Goal: Task Accomplishment & Management: Use online tool/utility

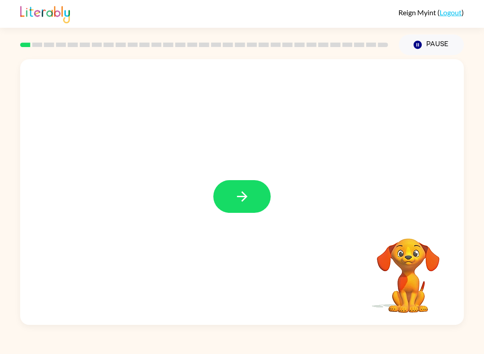
click at [247, 212] on button "button" at bounding box center [241, 196] width 57 height 33
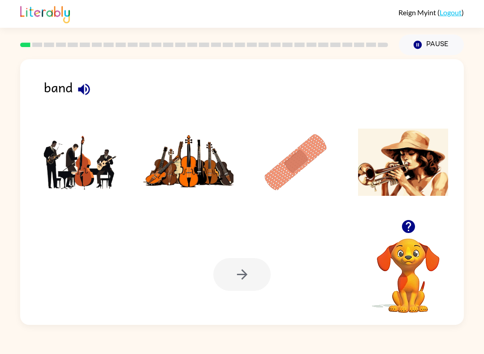
click at [79, 151] on img at bounding box center [81, 162] width 90 height 67
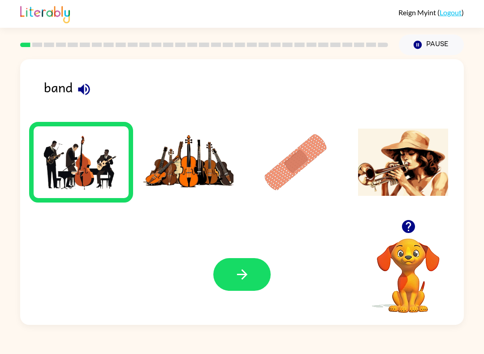
click at [247, 277] on icon "button" at bounding box center [242, 274] width 16 height 16
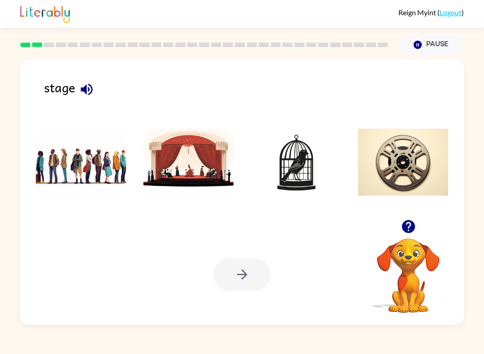
click at [410, 181] on img at bounding box center [403, 162] width 90 height 67
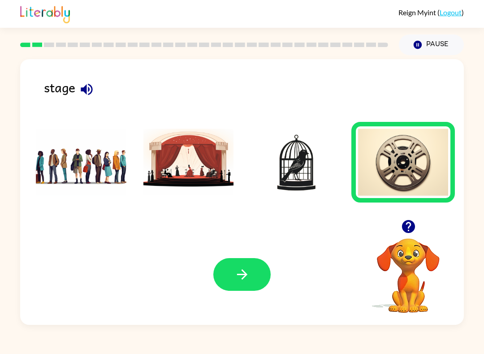
click at [234, 277] on icon "button" at bounding box center [242, 274] width 16 height 16
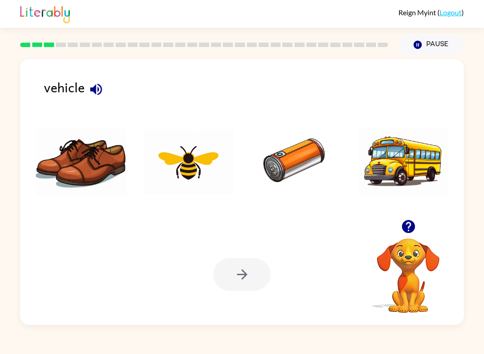
click at [286, 168] on img at bounding box center [295, 162] width 90 height 67
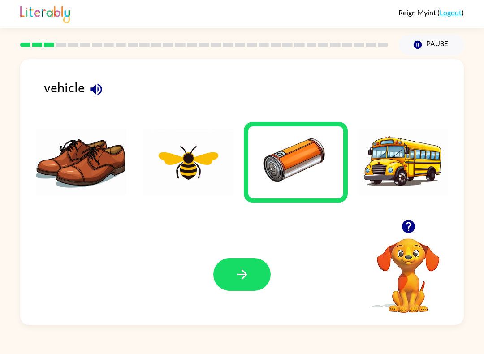
click at [232, 284] on button "button" at bounding box center [241, 274] width 57 height 33
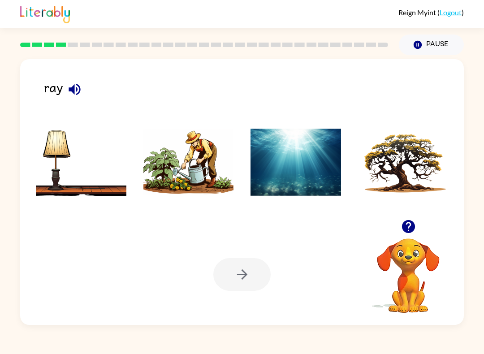
click at [204, 177] on img at bounding box center [188, 162] width 90 height 67
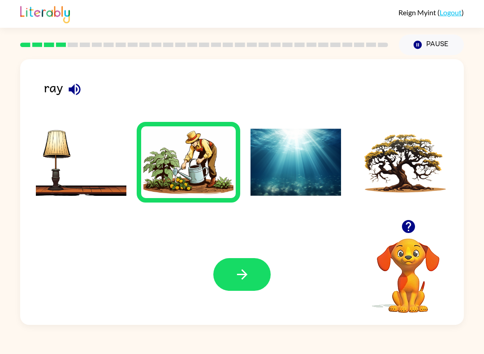
click at [230, 295] on div "Your browser must support playing .mp4 files to use Literably. Please try using…" at bounding box center [241, 274] width 443 height 101
click at [243, 266] on button "button" at bounding box center [241, 274] width 57 height 33
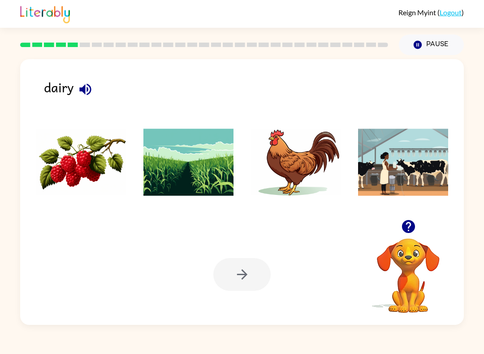
click at [281, 179] on img at bounding box center [295, 162] width 90 height 67
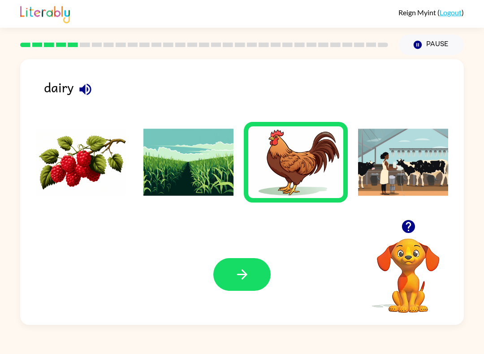
click at [236, 280] on icon "button" at bounding box center [242, 274] width 16 height 16
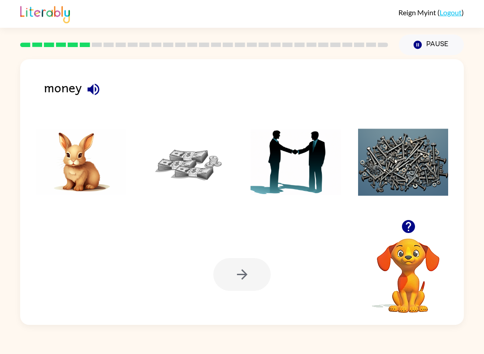
click at [204, 174] on img at bounding box center [188, 162] width 90 height 67
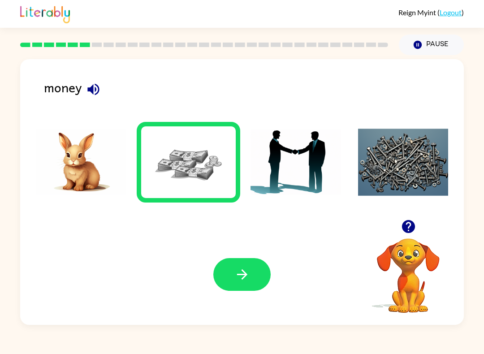
click at [243, 276] on icon "button" at bounding box center [242, 274] width 16 height 16
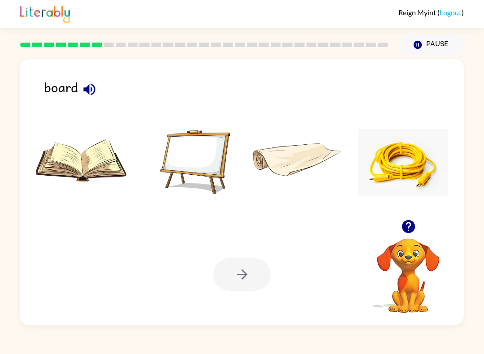
click at [202, 162] on img at bounding box center [188, 162] width 90 height 67
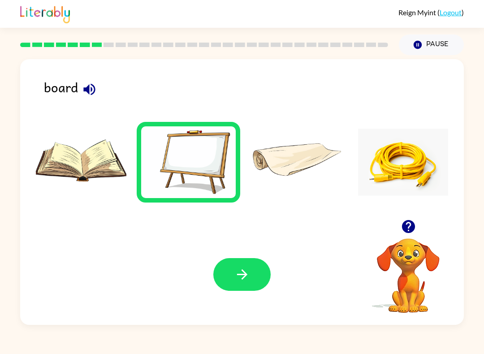
click at [267, 253] on div "Your browser must support playing .mp4 files to use Literably. Please try using…" at bounding box center [241, 274] width 443 height 101
click at [261, 277] on button "button" at bounding box center [241, 274] width 57 height 33
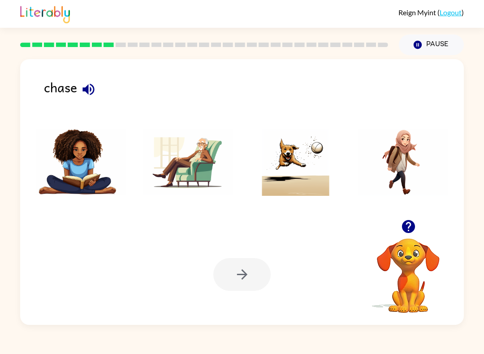
click at [184, 183] on img at bounding box center [188, 162] width 90 height 67
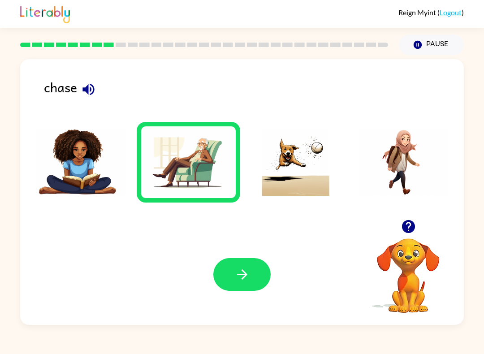
click at [236, 274] on icon "button" at bounding box center [242, 274] width 16 height 16
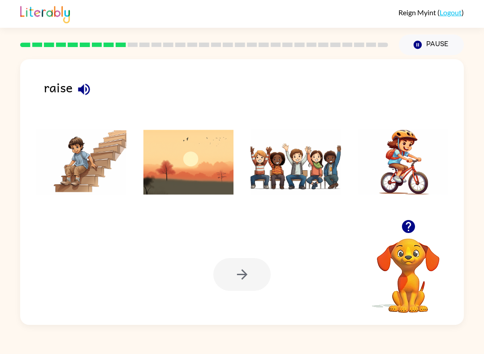
click at [182, 180] on img at bounding box center [188, 162] width 90 height 67
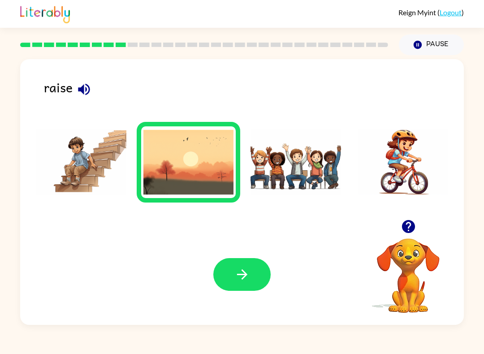
click at [410, 185] on img at bounding box center [403, 162] width 90 height 67
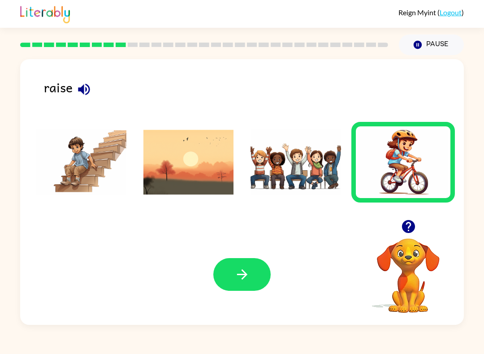
click at [240, 297] on div "Your browser must support playing .mp4 files to use Literably. Please try using…" at bounding box center [241, 274] width 443 height 101
click at [239, 275] on icon "button" at bounding box center [241, 274] width 10 height 10
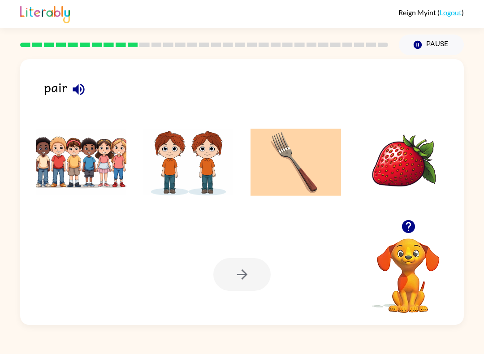
click at [180, 180] on img at bounding box center [188, 162] width 90 height 67
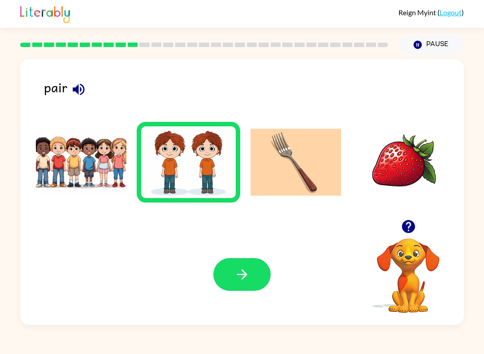
click at [236, 291] on button "button" at bounding box center [241, 274] width 57 height 33
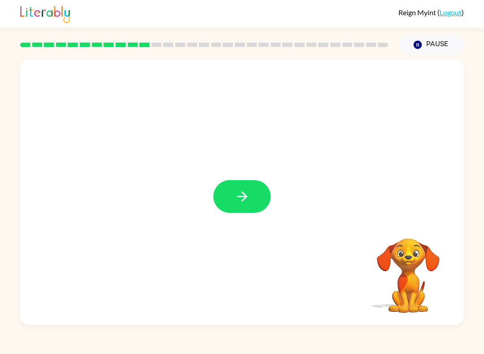
click at [252, 201] on button "button" at bounding box center [241, 196] width 57 height 33
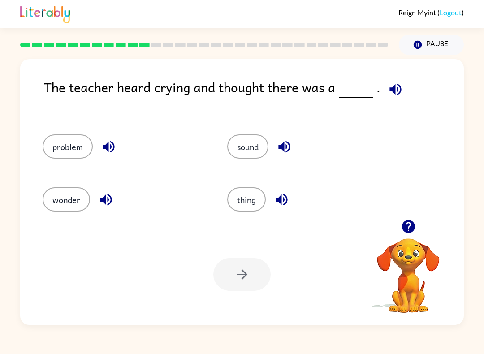
click at [229, 282] on div at bounding box center [241, 274] width 57 height 33
click at [236, 286] on div at bounding box center [241, 274] width 57 height 33
click at [91, 143] on button "problem" at bounding box center [68, 146] width 50 height 24
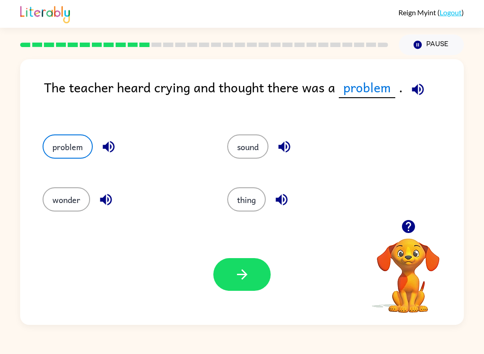
click at [77, 198] on button "wonder" at bounding box center [66, 199] width 47 height 24
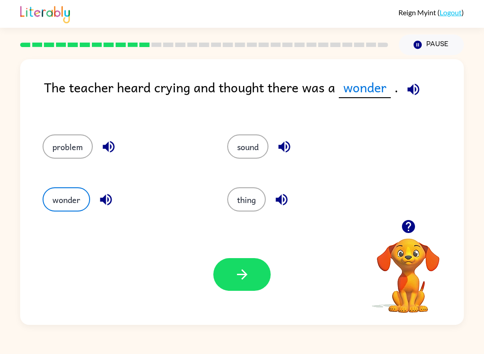
click at [249, 204] on button "thing" at bounding box center [246, 199] width 39 height 24
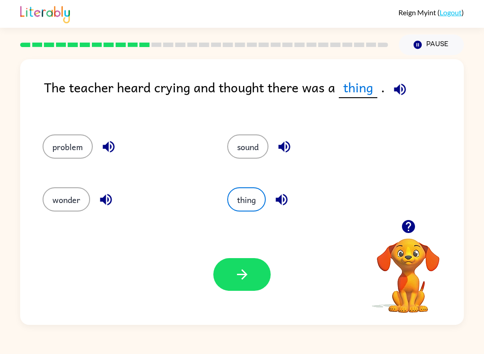
click at [250, 283] on button "button" at bounding box center [241, 274] width 57 height 33
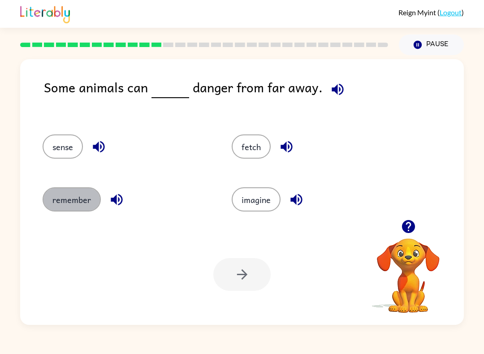
click at [80, 204] on button "remember" at bounding box center [72, 199] width 58 height 24
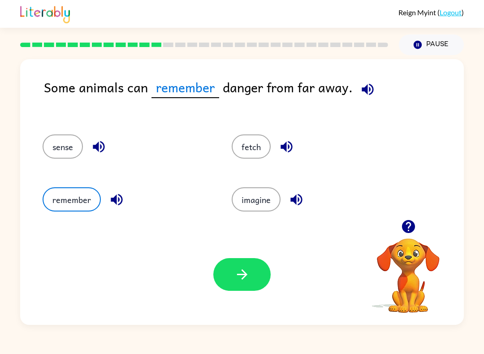
click at [58, 140] on button "sense" at bounding box center [63, 146] width 40 height 24
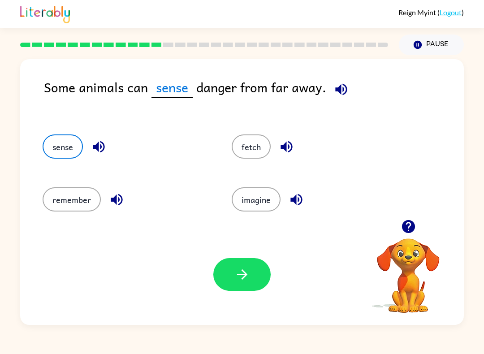
click at [64, 204] on button "remember" at bounding box center [72, 199] width 58 height 24
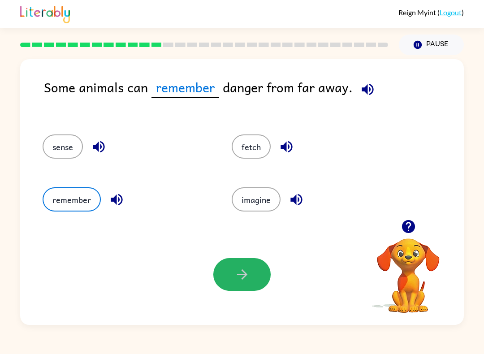
click at [250, 279] on button "button" at bounding box center [241, 274] width 57 height 33
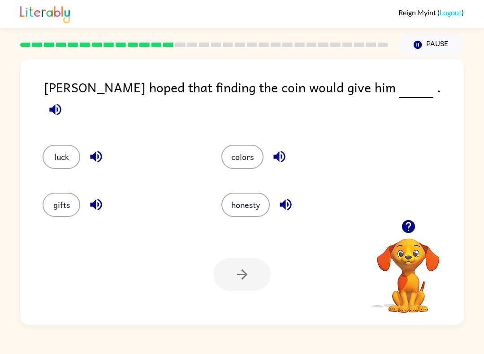
click at [258, 146] on button "colors" at bounding box center [242, 157] width 42 height 24
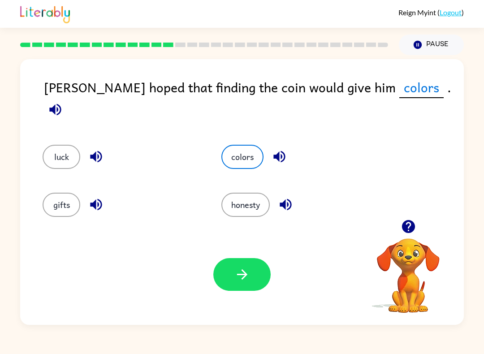
click at [245, 281] on icon "button" at bounding box center [242, 274] width 16 height 16
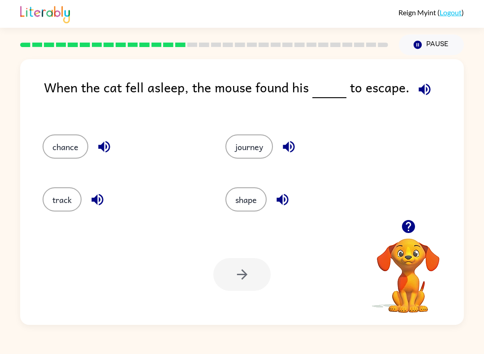
click at [254, 140] on button "journey" at bounding box center [248, 146] width 47 height 24
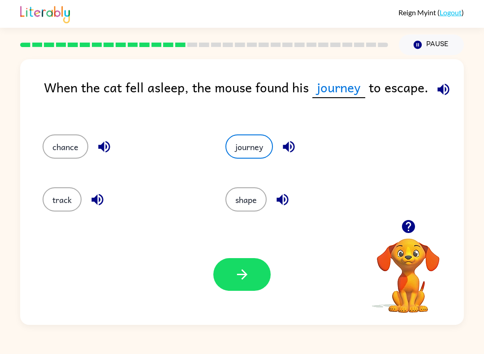
click at [241, 270] on icon "button" at bounding box center [241, 274] width 10 height 10
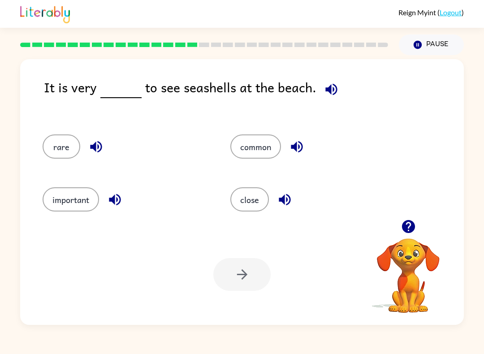
click at [78, 201] on button "important" at bounding box center [71, 199] width 56 height 24
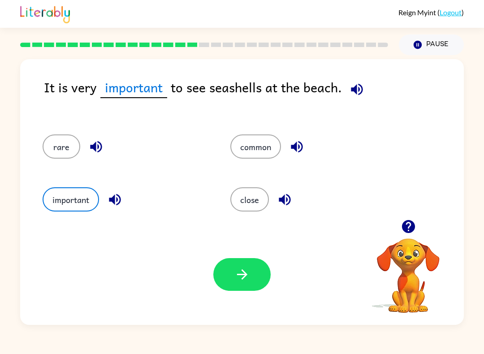
click at [233, 270] on button "button" at bounding box center [241, 274] width 57 height 33
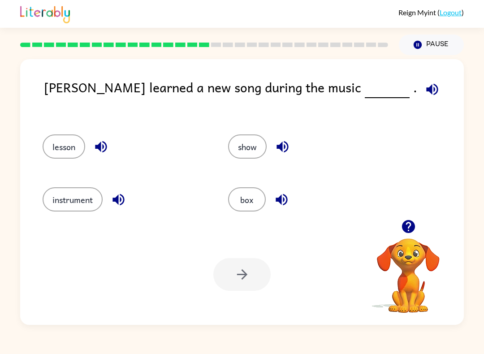
click at [286, 173] on div "box" at bounding box center [303, 196] width 185 height 53
click at [253, 203] on button "box" at bounding box center [247, 199] width 38 height 24
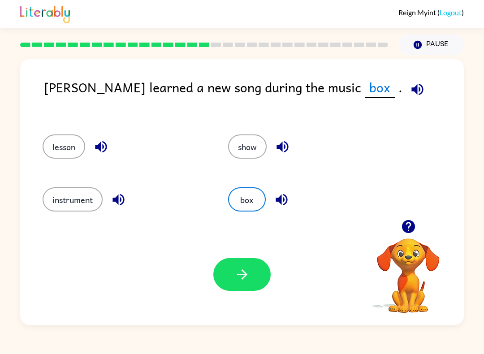
click at [232, 284] on button "button" at bounding box center [241, 274] width 57 height 33
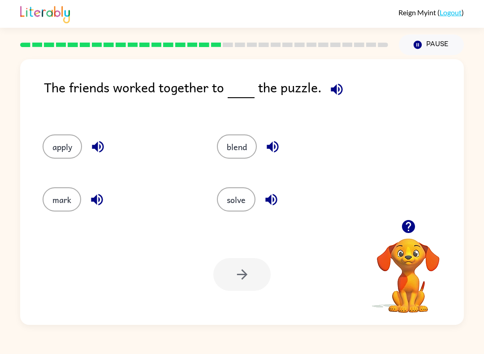
click at [239, 140] on button "blend" at bounding box center [237, 146] width 40 height 24
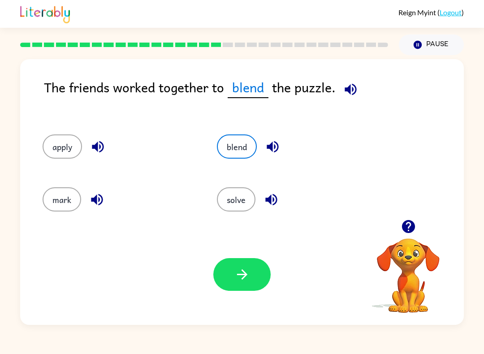
click at [242, 188] on button "solve" at bounding box center [236, 199] width 39 height 24
click at [240, 130] on div "blend" at bounding box center [287, 143] width 174 height 53
click at [65, 145] on button "apply" at bounding box center [62, 146] width 39 height 24
click at [218, 285] on button "button" at bounding box center [241, 274] width 57 height 33
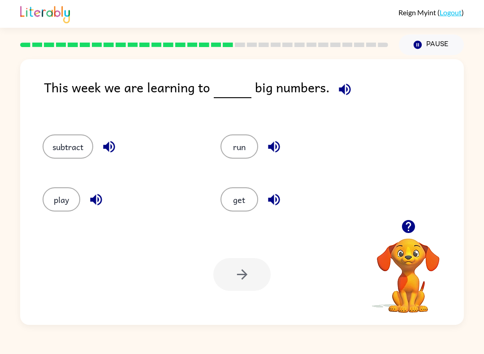
click at [64, 206] on button "play" at bounding box center [62, 199] width 38 height 24
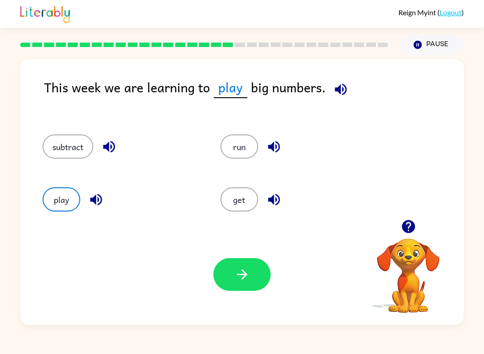
click at [249, 286] on button "button" at bounding box center [241, 274] width 57 height 33
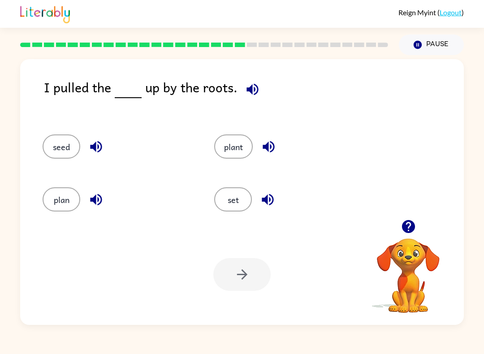
click at [243, 279] on div at bounding box center [241, 274] width 57 height 33
click at [234, 218] on div "set" at bounding box center [282, 196] width 171 height 53
click at [244, 206] on button "set" at bounding box center [233, 199] width 38 height 24
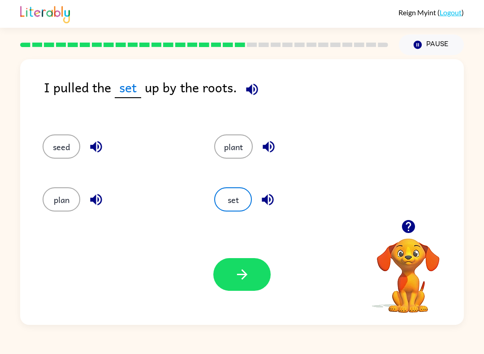
click at [253, 281] on button "button" at bounding box center [241, 274] width 57 height 33
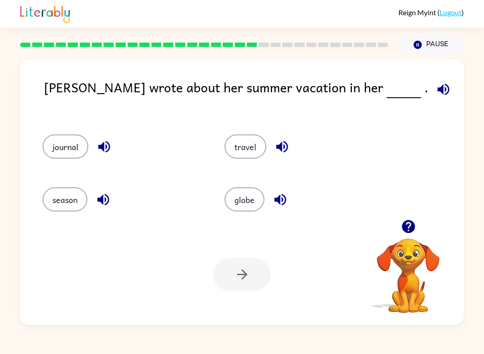
click at [81, 201] on button "season" at bounding box center [65, 199] width 45 height 24
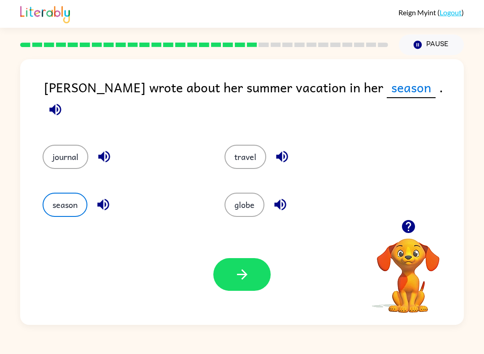
click at [256, 290] on button "button" at bounding box center [241, 274] width 57 height 33
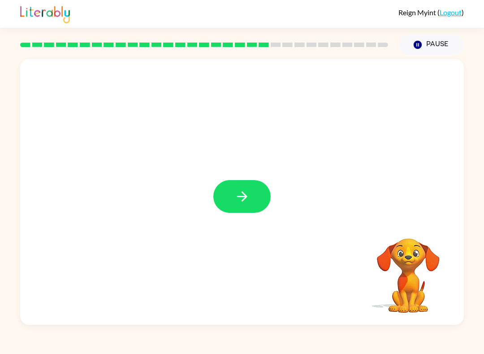
click at [273, 178] on div at bounding box center [241, 192] width 443 height 266
click at [248, 196] on icon "button" at bounding box center [242, 197] width 16 height 16
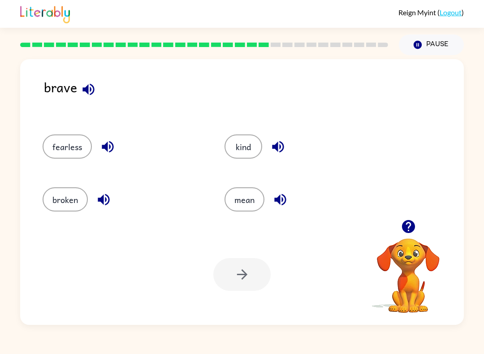
click at [250, 278] on div at bounding box center [241, 274] width 57 height 33
click at [56, 203] on button "broken" at bounding box center [65, 199] width 45 height 24
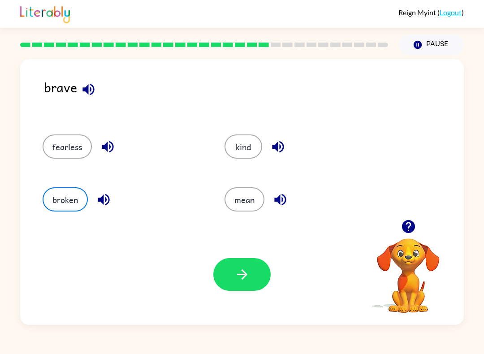
click at [251, 272] on button "button" at bounding box center [241, 274] width 57 height 33
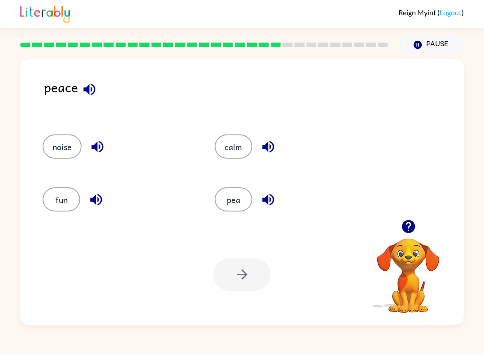
click at [271, 199] on icon "button" at bounding box center [268, 200] width 16 height 16
click at [266, 150] on icon "button" at bounding box center [268, 147] width 12 height 12
click at [94, 201] on icon "button" at bounding box center [96, 200] width 12 height 12
click at [98, 144] on icon "button" at bounding box center [98, 147] width 16 height 16
click at [64, 145] on button "noise" at bounding box center [62, 146] width 39 height 24
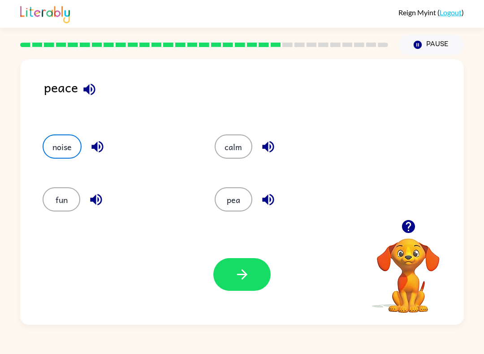
click at [249, 278] on icon "button" at bounding box center [242, 274] width 16 height 16
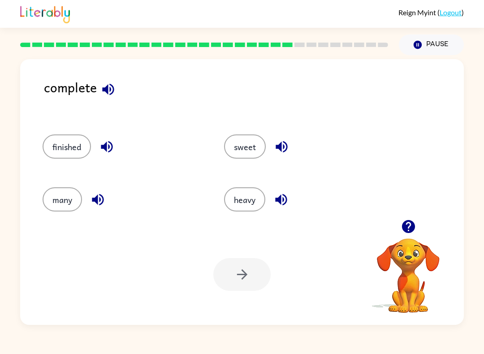
click at [284, 147] on icon "button" at bounding box center [281, 147] width 12 height 12
click at [283, 197] on icon "button" at bounding box center [281, 200] width 16 height 16
click at [103, 197] on icon "button" at bounding box center [98, 200] width 12 height 12
click at [107, 149] on icon "button" at bounding box center [107, 147] width 16 height 16
click at [107, 150] on icon "button" at bounding box center [107, 147] width 12 height 12
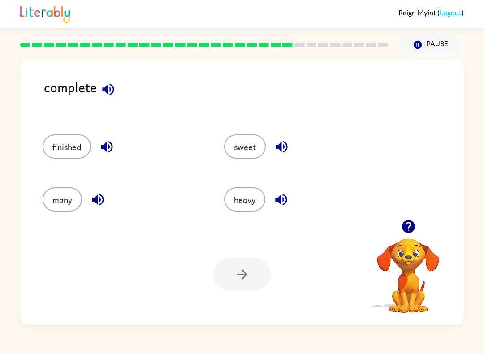
click at [248, 277] on div at bounding box center [241, 274] width 57 height 33
click at [254, 272] on div at bounding box center [241, 274] width 57 height 33
click at [248, 276] on div at bounding box center [241, 274] width 57 height 33
click at [72, 210] on button "many" at bounding box center [62, 199] width 39 height 24
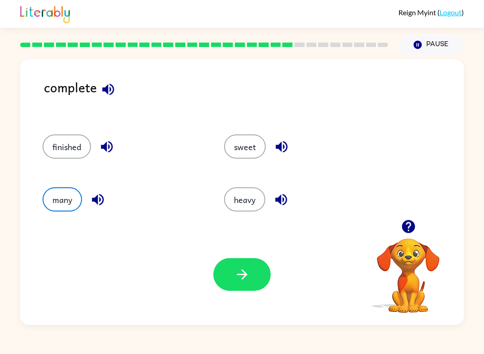
click at [256, 279] on button "button" at bounding box center [241, 274] width 57 height 33
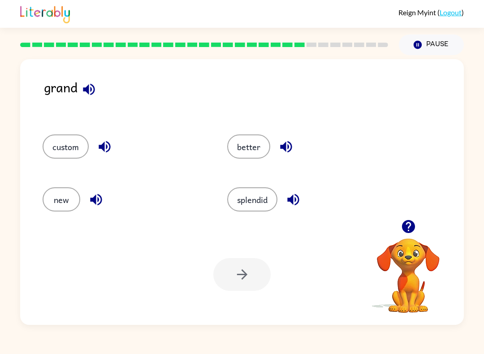
click at [261, 152] on button "better" at bounding box center [248, 146] width 43 height 24
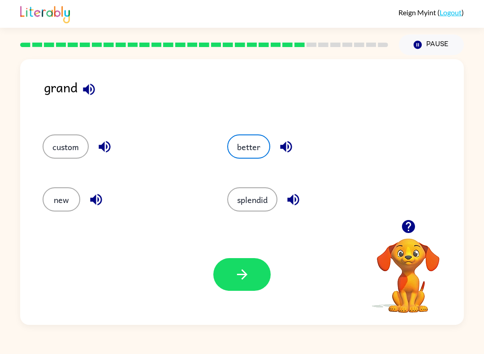
click at [243, 271] on icon "button" at bounding box center [241, 274] width 10 height 10
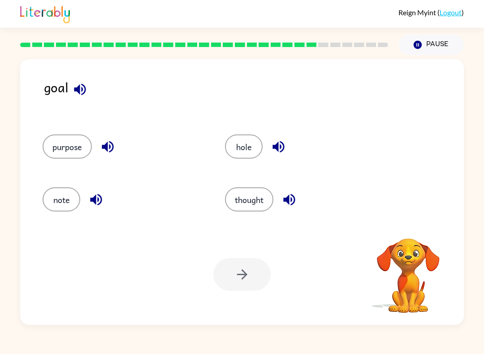
click at [387, 50] on div at bounding box center [204, 44] width 378 height 31
click at [373, 57] on div at bounding box center [204, 44] width 378 height 31
click at [321, 58] on div at bounding box center [204, 44] width 378 height 31
click at [320, 58] on div at bounding box center [204, 44] width 378 height 31
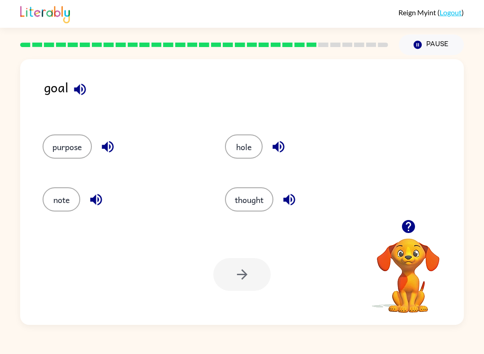
click at [323, 57] on div at bounding box center [204, 44] width 378 height 31
click at [255, 201] on button "thought" at bounding box center [249, 199] width 48 height 24
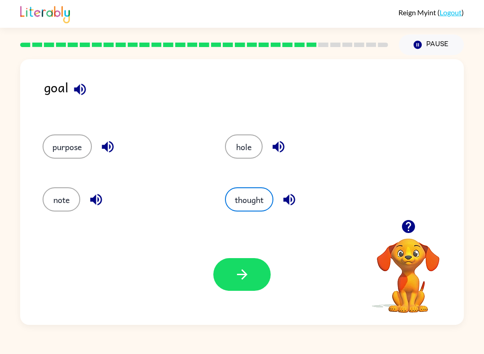
click at [249, 267] on icon "button" at bounding box center [242, 274] width 16 height 16
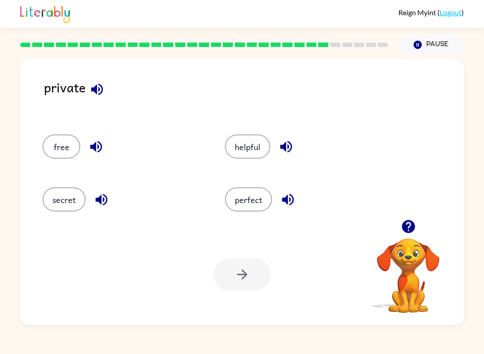
click at [60, 149] on button "free" at bounding box center [62, 146] width 38 height 24
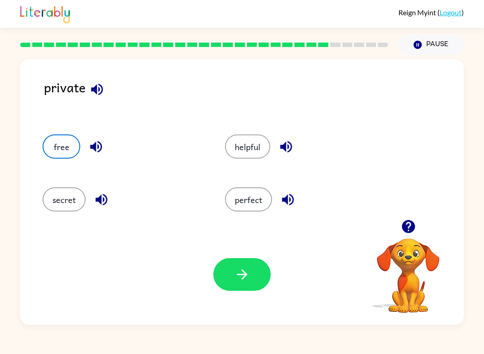
click at [96, 146] on icon "button" at bounding box center [96, 147] width 12 height 12
click at [102, 206] on icon "button" at bounding box center [102, 200] width 16 height 16
click at [289, 146] on icon "button" at bounding box center [286, 147] width 16 height 16
click at [289, 200] on icon "button" at bounding box center [288, 200] width 12 height 12
click at [288, 145] on icon "button" at bounding box center [286, 147] width 16 height 16
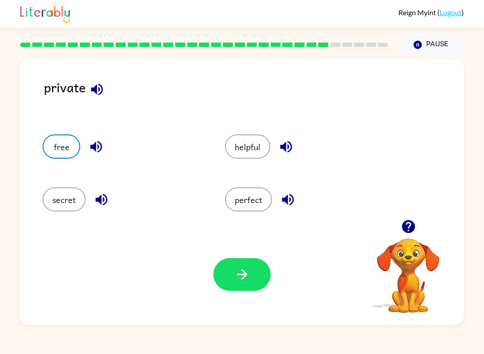
click at [257, 261] on button "button" at bounding box center [241, 274] width 57 height 33
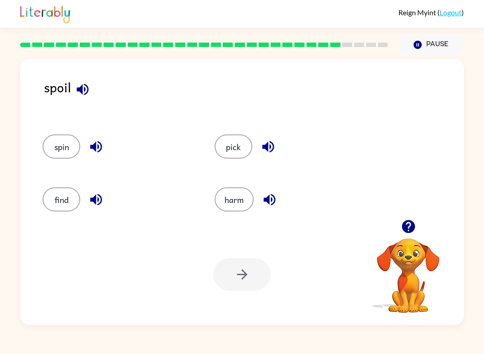
click at [270, 145] on icon "button" at bounding box center [268, 147] width 12 height 12
click at [267, 201] on icon "button" at bounding box center [269, 200] width 12 height 12
click at [97, 200] on icon "button" at bounding box center [96, 200] width 16 height 16
click at [100, 150] on icon "button" at bounding box center [96, 147] width 12 height 12
click at [237, 148] on button "pick" at bounding box center [233, 146] width 38 height 24
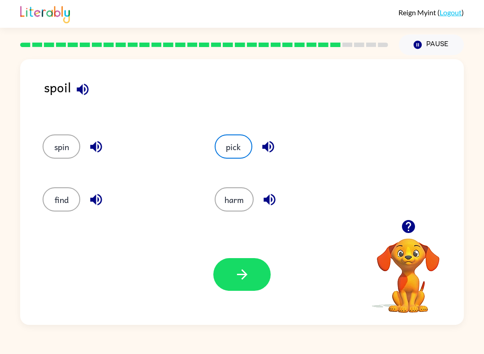
click at [236, 290] on button "button" at bounding box center [241, 274] width 57 height 33
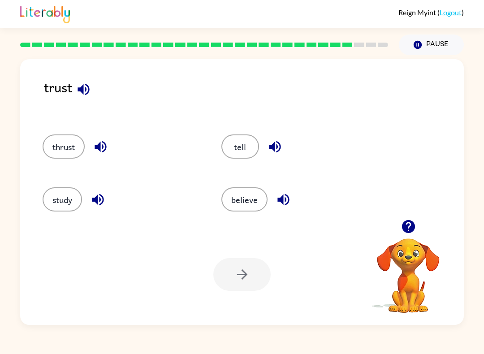
click at [286, 206] on icon "button" at bounding box center [283, 200] width 16 height 16
click at [277, 144] on icon "button" at bounding box center [275, 147] width 16 height 16
click at [103, 150] on icon "button" at bounding box center [101, 147] width 16 height 16
click at [103, 202] on icon "button" at bounding box center [98, 200] width 12 height 12
click at [69, 203] on button "study" at bounding box center [62, 199] width 39 height 24
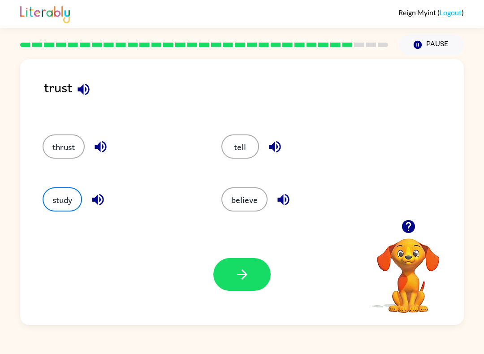
click at [237, 269] on icon "button" at bounding box center [242, 274] width 16 height 16
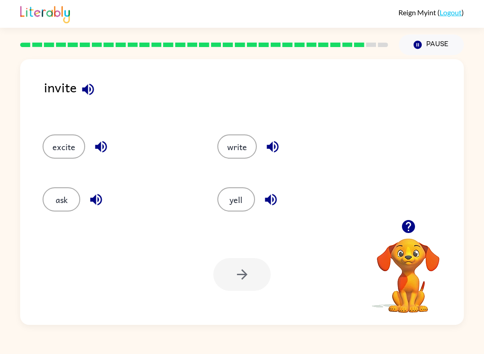
click at [270, 148] on icon "button" at bounding box center [272, 147] width 12 height 12
click at [272, 194] on icon "button" at bounding box center [271, 200] width 16 height 16
click at [103, 200] on icon "button" at bounding box center [96, 200] width 16 height 16
click at [105, 146] on icon "button" at bounding box center [101, 147] width 12 height 12
click at [87, 85] on icon "button" at bounding box center [88, 89] width 16 height 16
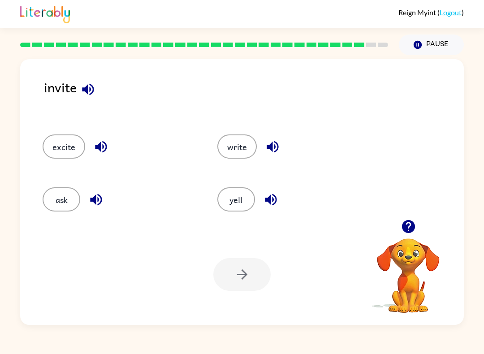
click at [272, 153] on icon "button" at bounding box center [273, 147] width 16 height 16
click at [277, 199] on icon "button" at bounding box center [271, 200] width 16 height 16
click at [99, 201] on icon "button" at bounding box center [96, 200] width 16 height 16
click at [107, 144] on icon "button" at bounding box center [101, 147] width 16 height 16
click at [91, 90] on icon "button" at bounding box center [88, 89] width 16 height 16
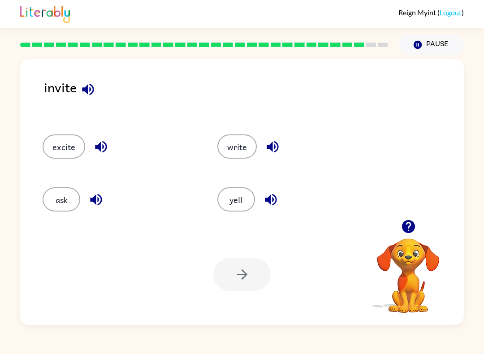
click at [110, 150] on button "button" at bounding box center [101, 146] width 23 height 23
click at [69, 148] on button "excite" at bounding box center [64, 146] width 43 height 24
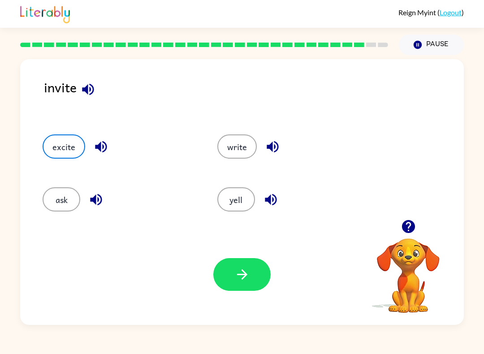
click at [238, 268] on icon "button" at bounding box center [242, 274] width 16 height 16
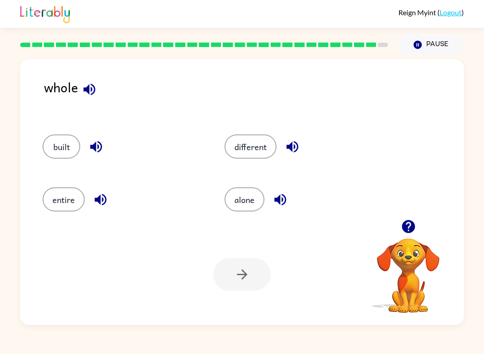
click at [75, 137] on button "built" at bounding box center [62, 146] width 38 height 24
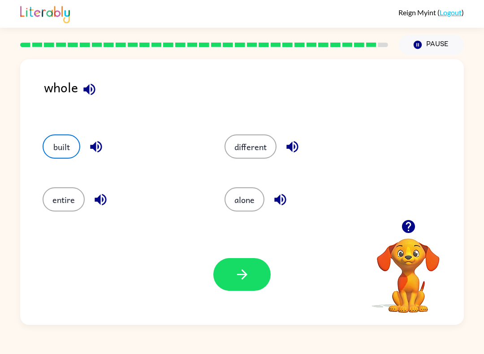
click at [104, 146] on button "button" at bounding box center [96, 146] width 23 height 23
click at [102, 200] on icon "button" at bounding box center [100, 200] width 12 height 12
click at [276, 203] on icon "button" at bounding box center [280, 200] width 16 height 16
click at [292, 150] on icon "button" at bounding box center [292, 147] width 16 height 16
click at [263, 151] on button "different" at bounding box center [250, 146] width 52 height 24
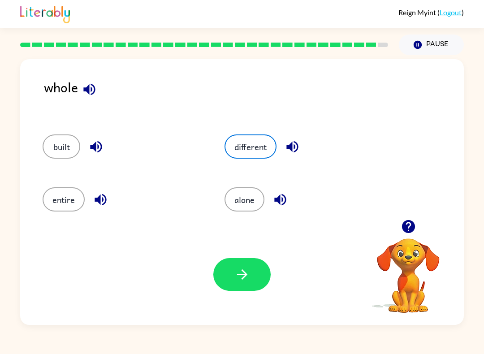
click at [238, 274] on icon "button" at bounding box center [242, 274] width 16 height 16
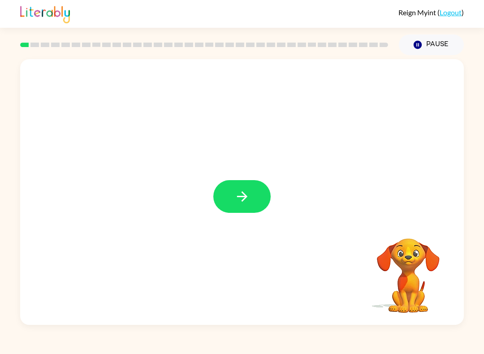
click at [254, 204] on button "button" at bounding box center [241, 196] width 57 height 33
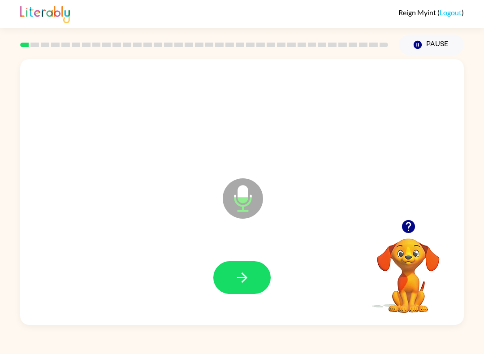
click at [254, 263] on button "button" at bounding box center [241, 277] width 57 height 33
click at [237, 291] on button "button" at bounding box center [241, 277] width 57 height 33
click at [250, 276] on button "button" at bounding box center [241, 277] width 57 height 33
click at [248, 272] on icon "button" at bounding box center [242, 278] width 16 height 16
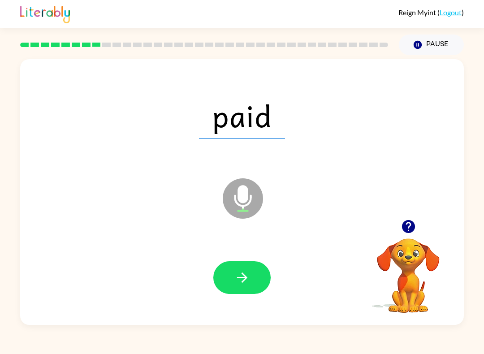
click at [251, 277] on button "button" at bounding box center [241, 277] width 57 height 33
click at [249, 279] on icon "button" at bounding box center [242, 278] width 16 height 16
click at [249, 275] on icon "button" at bounding box center [242, 278] width 16 height 16
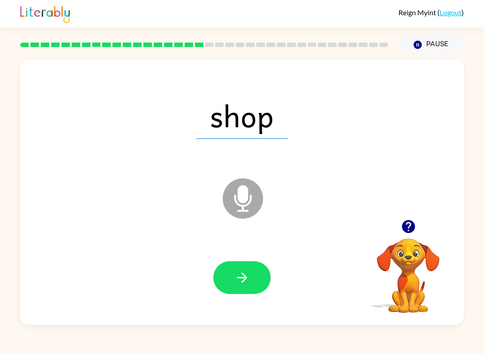
click at [257, 279] on button "button" at bounding box center [241, 277] width 57 height 33
click at [249, 281] on icon "button" at bounding box center [242, 278] width 16 height 16
click at [241, 291] on button "button" at bounding box center [241, 277] width 57 height 33
click at [244, 286] on button "button" at bounding box center [241, 277] width 57 height 33
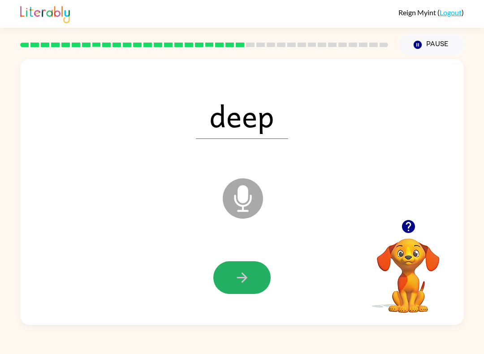
click at [240, 275] on icon "button" at bounding box center [242, 278] width 16 height 16
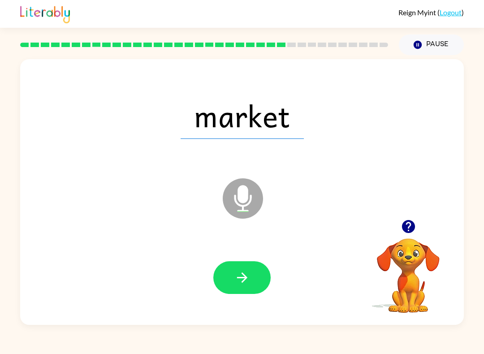
click at [227, 288] on button "button" at bounding box center [241, 277] width 57 height 33
click at [368, 43] on div at bounding box center [204, 44] width 378 height 31
click at [300, 53] on div at bounding box center [204, 44] width 378 height 31
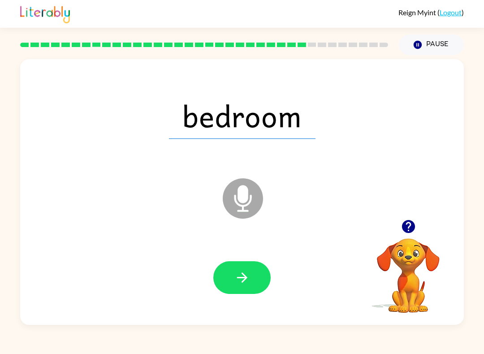
click at [248, 276] on icon "button" at bounding box center [242, 278] width 16 height 16
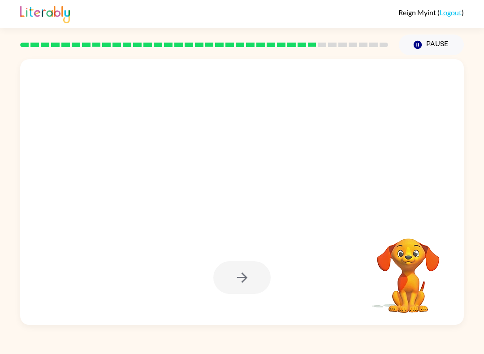
click at [242, 287] on div at bounding box center [241, 277] width 57 height 33
click at [240, 283] on div at bounding box center [241, 277] width 57 height 33
click at [246, 275] on div at bounding box center [241, 277] width 57 height 33
click at [243, 279] on div at bounding box center [241, 277] width 57 height 33
click at [239, 274] on div at bounding box center [241, 277] width 57 height 33
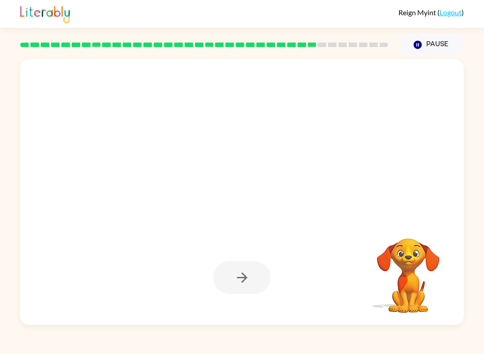
click at [254, 279] on div at bounding box center [241, 277] width 57 height 33
click at [239, 282] on div at bounding box center [241, 277] width 57 height 33
click at [234, 282] on div at bounding box center [241, 277] width 57 height 33
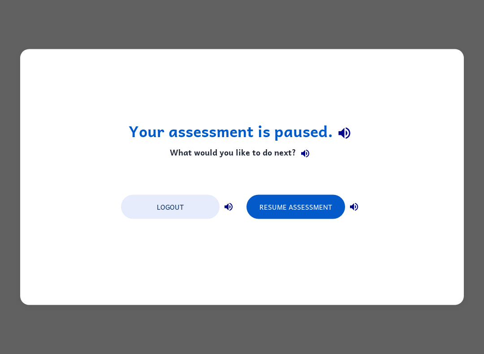
click at [293, 195] on button "Resume Assessment" at bounding box center [295, 207] width 99 height 24
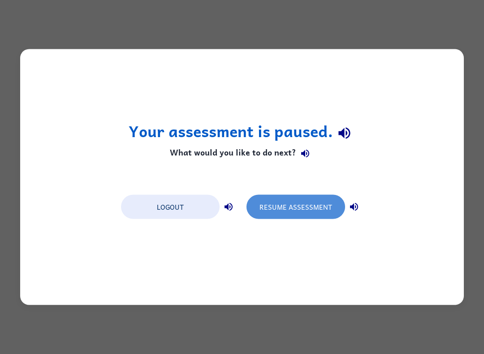
click at [314, 206] on button "Resume Assessment" at bounding box center [295, 207] width 99 height 24
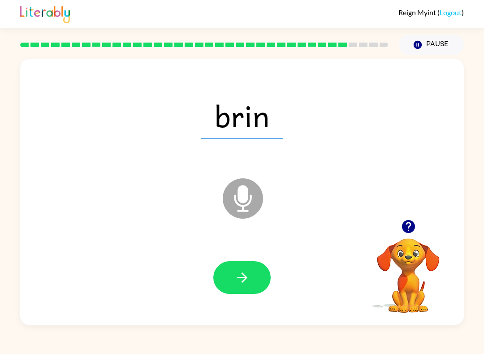
click at [252, 279] on button "button" at bounding box center [241, 277] width 57 height 33
